Goal: Information Seeking & Learning: Compare options

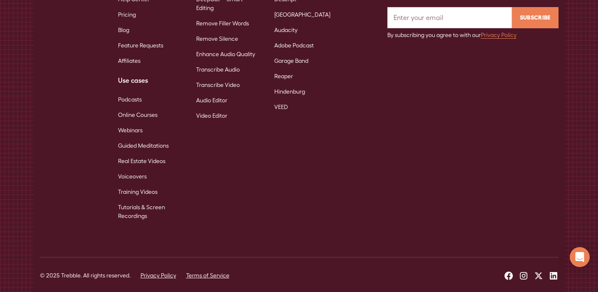
scroll to position [5324, 0]
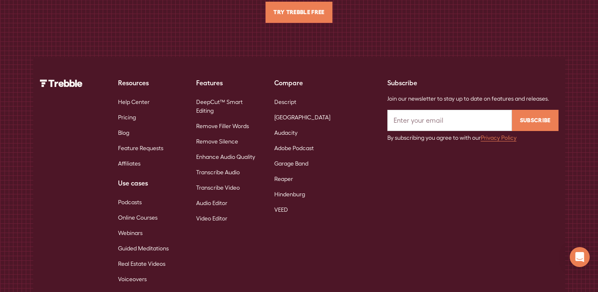
click at [224, 94] on link "DeepCut™ Smart Editing" at bounding box center [228, 106] width 65 height 24
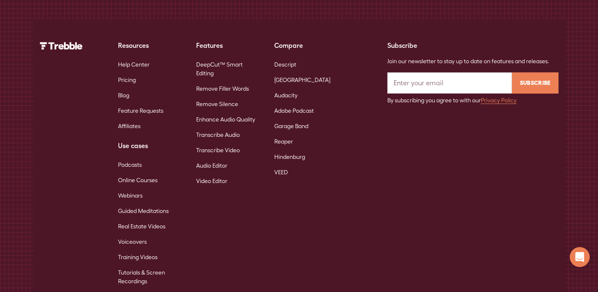
scroll to position [5870, 0]
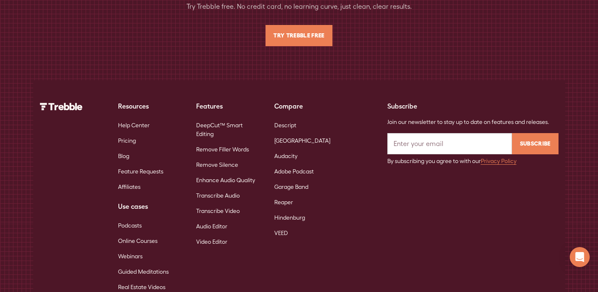
click at [288, 148] on link "Audacity" at bounding box center [285, 155] width 23 height 15
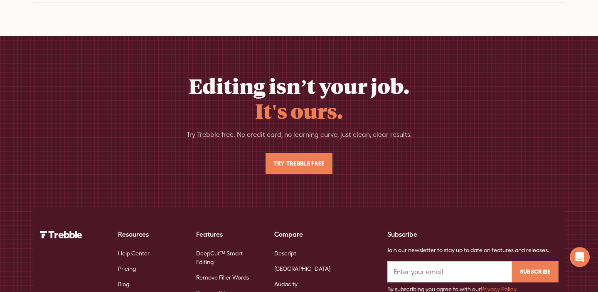
scroll to position [3970, 0]
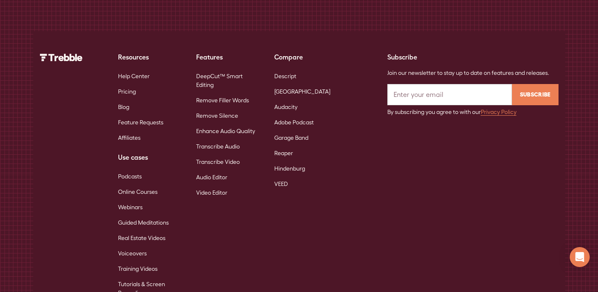
click at [284, 176] on link "VEED" at bounding box center [281, 183] width 14 height 15
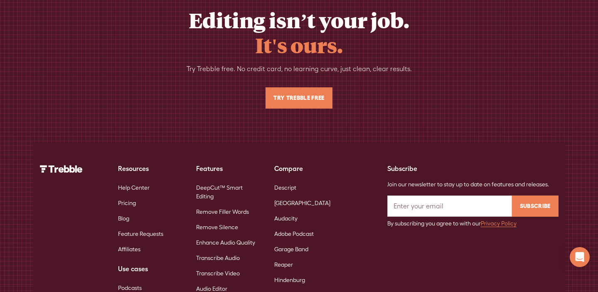
scroll to position [3921, 0]
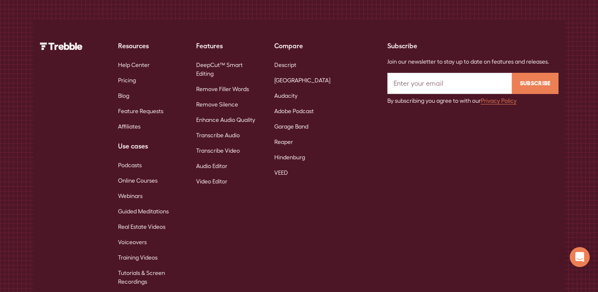
click at [294, 150] on link "Hindenburg" at bounding box center [289, 157] width 31 height 15
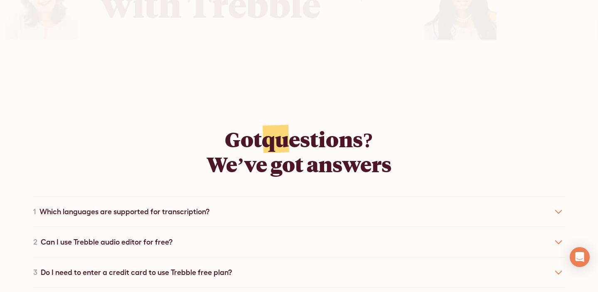
scroll to position [3927, 0]
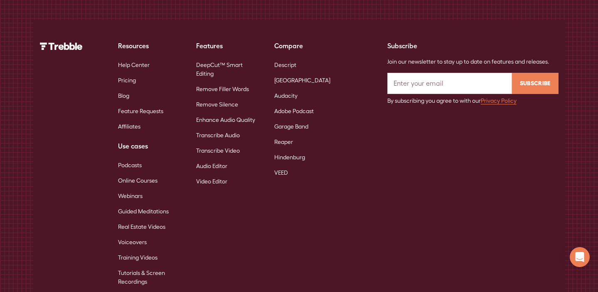
click at [304, 104] on link "Adobe Podcast" at bounding box center [294, 111] width 40 height 15
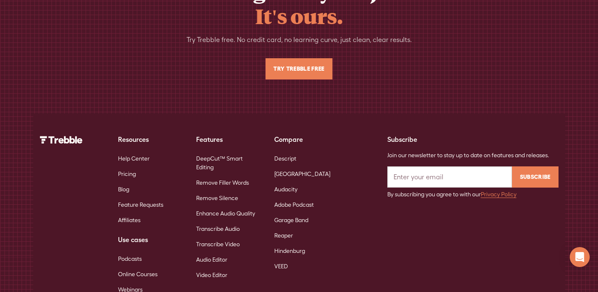
scroll to position [3981, 0]
